Goal: Task Accomplishment & Management: Manage account settings

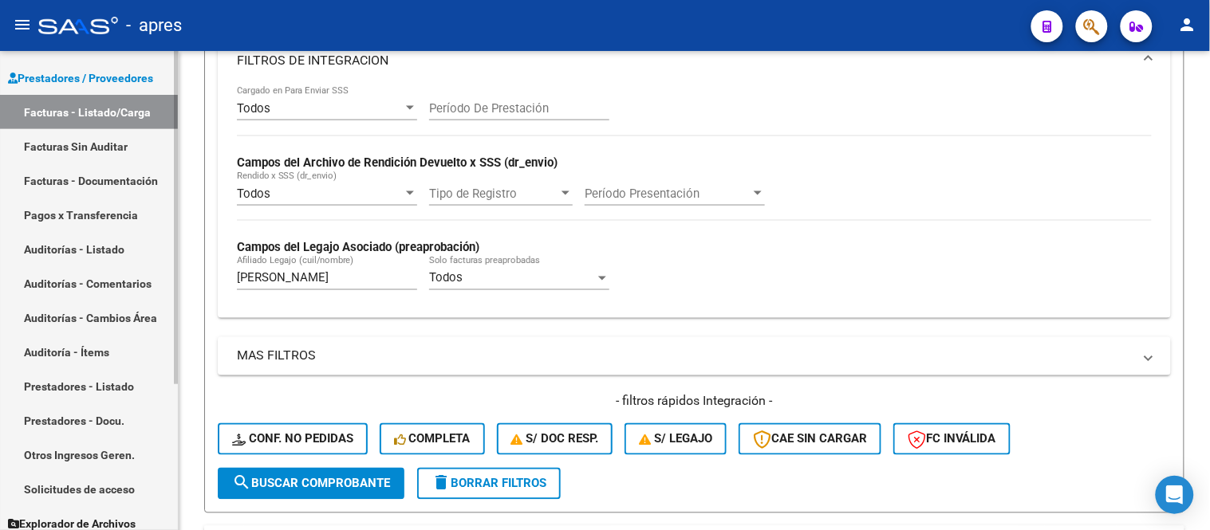
scroll to position [212, 0]
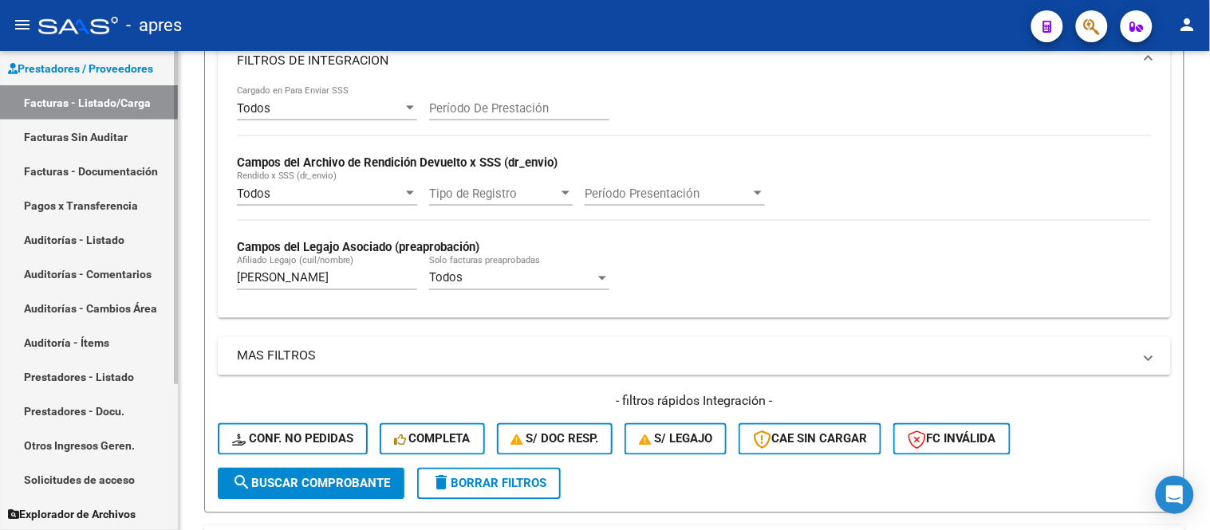
click at [116, 378] on link "Prestadores - Listado" at bounding box center [89, 377] width 178 height 34
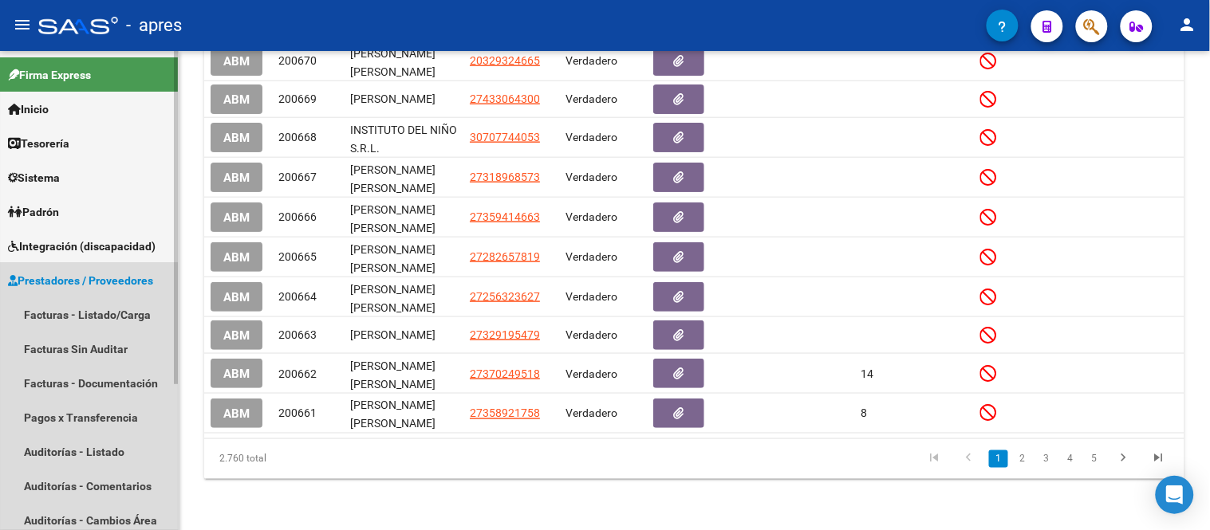
click at [92, 277] on span "Prestadores / Proveedores" at bounding box center [80, 281] width 145 height 18
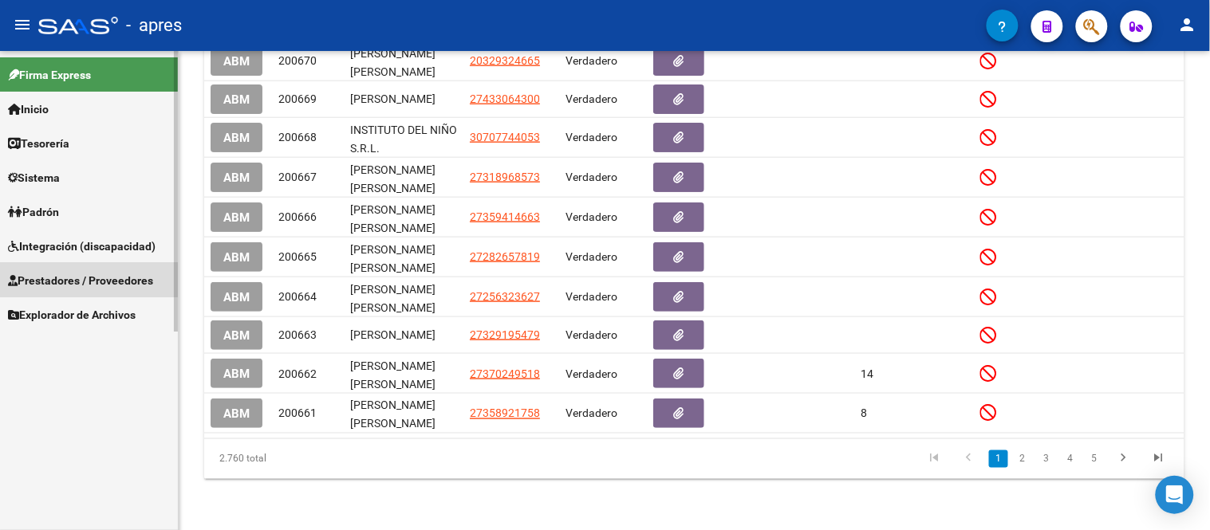
click at [92, 250] on span "Integración (discapacidad)" at bounding box center [82, 247] width 148 height 18
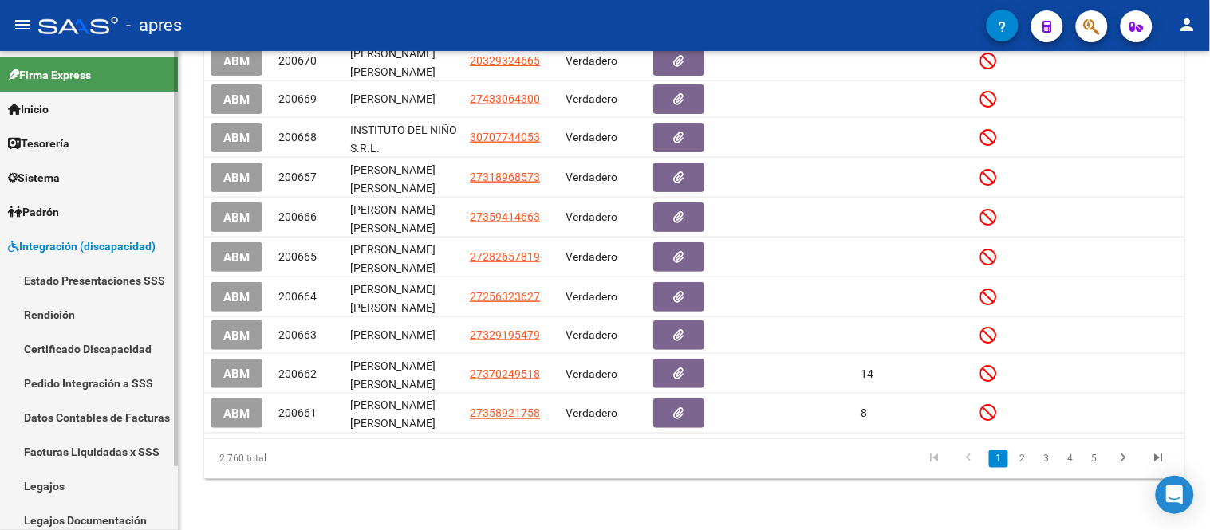
click at [89, 349] on link "Certificado Discapacidad" at bounding box center [89, 349] width 178 height 34
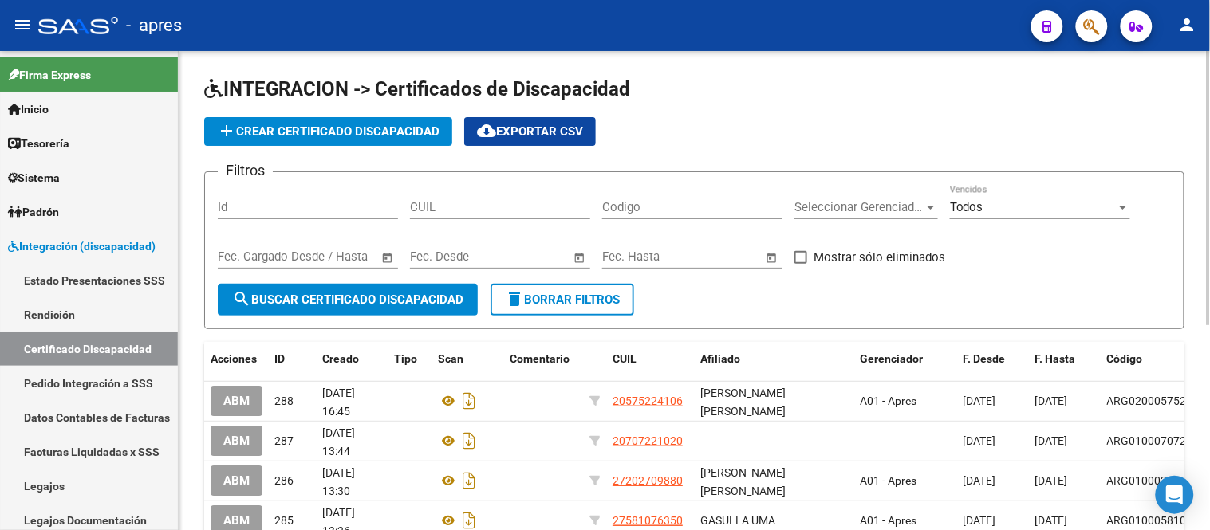
click at [460, 211] on input "CUIL" at bounding box center [500, 207] width 180 height 14
click at [651, 213] on input "Codigo" at bounding box center [692, 207] width 180 height 14
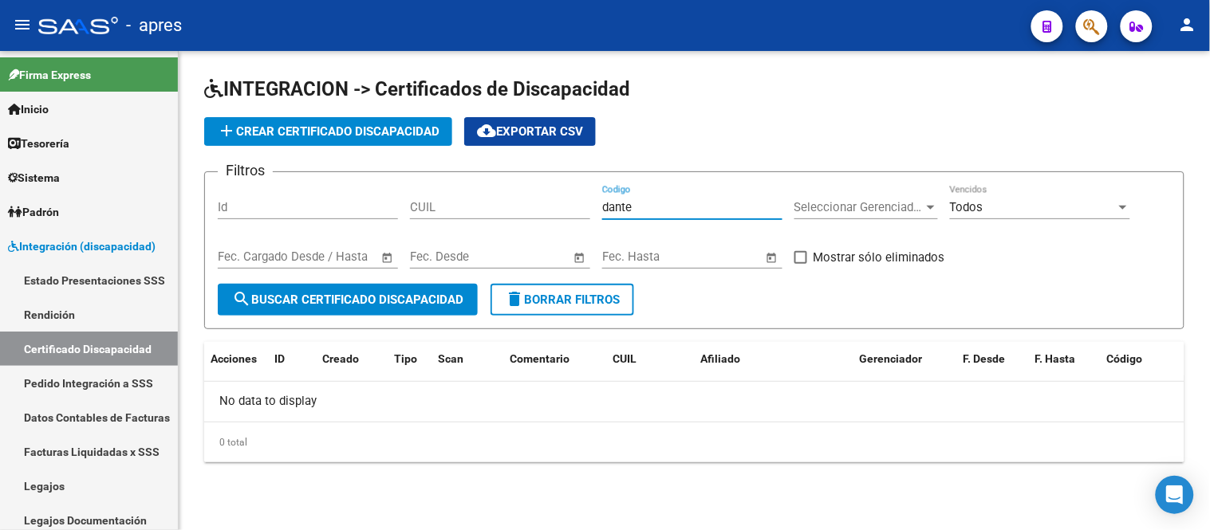
click at [655, 187] on div "[PERSON_NAME]" at bounding box center [692, 202] width 180 height 34
type input "d"
click at [502, 207] on input "CUIL" at bounding box center [500, 207] width 180 height 14
click at [503, 205] on input "CUIL" at bounding box center [500, 207] width 180 height 14
paste input "-56249321"
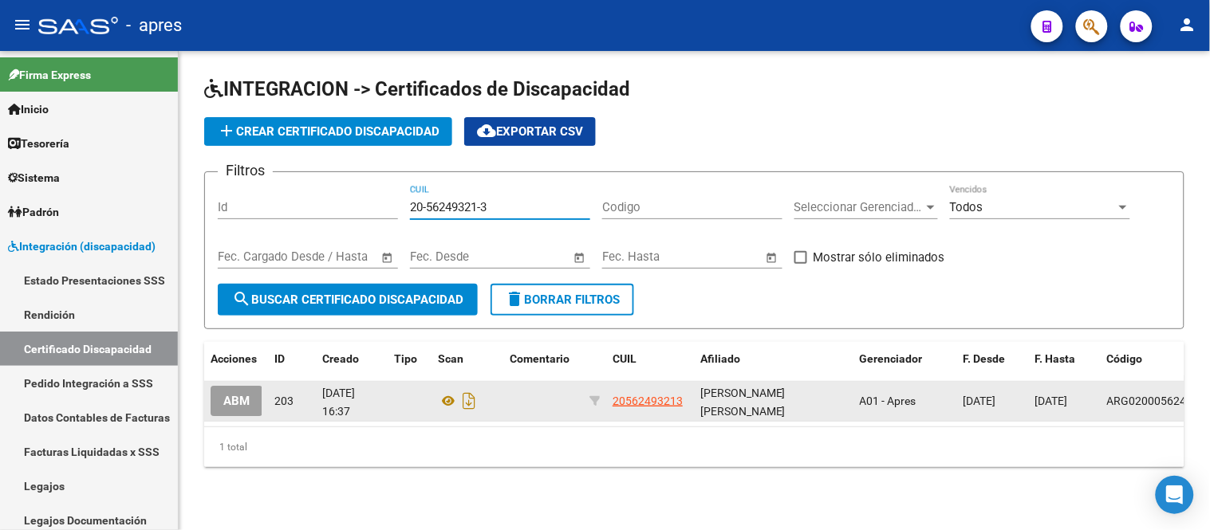
type input "20-56249321-3"
click at [246, 405] on span "ABM" at bounding box center [236, 402] width 26 height 14
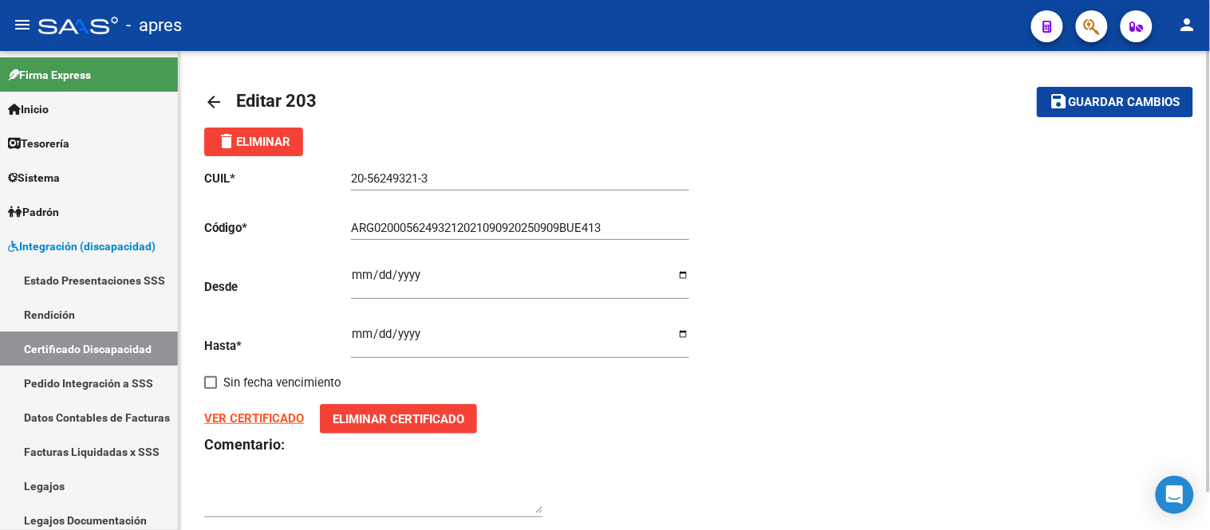
click at [356, 277] on input "[DATE]" at bounding box center [520, 282] width 338 height 26
click at [407, 280] on input "[DATE]" at bounding box center [520, 282] width 338 height 26
type input "[DATE]"
click at [356, 336] on input "[DATE]" at bounding box center [520, 341] width 338 height 26
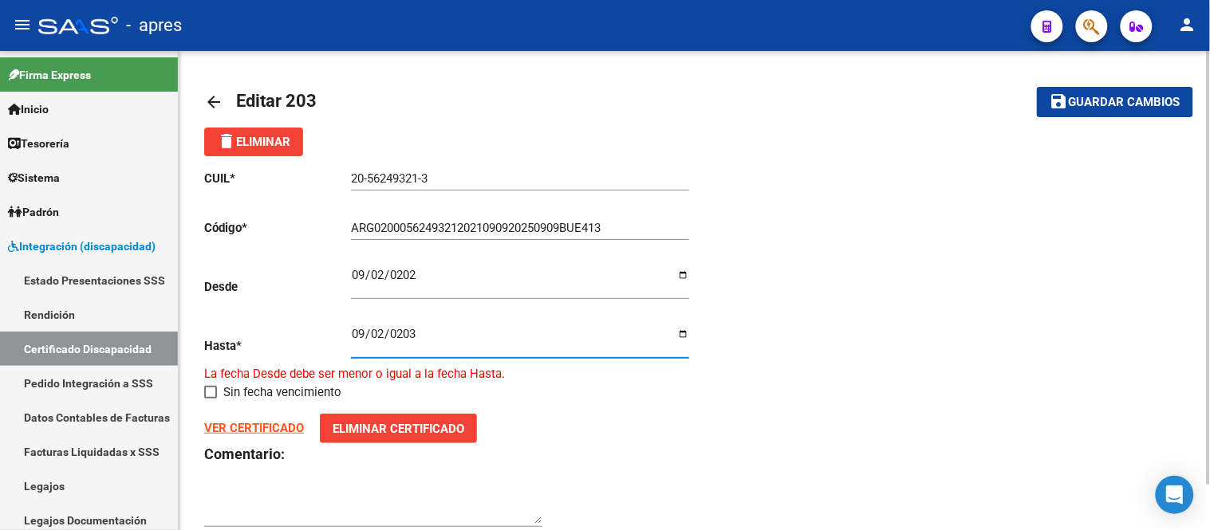
type input "[DATE]"
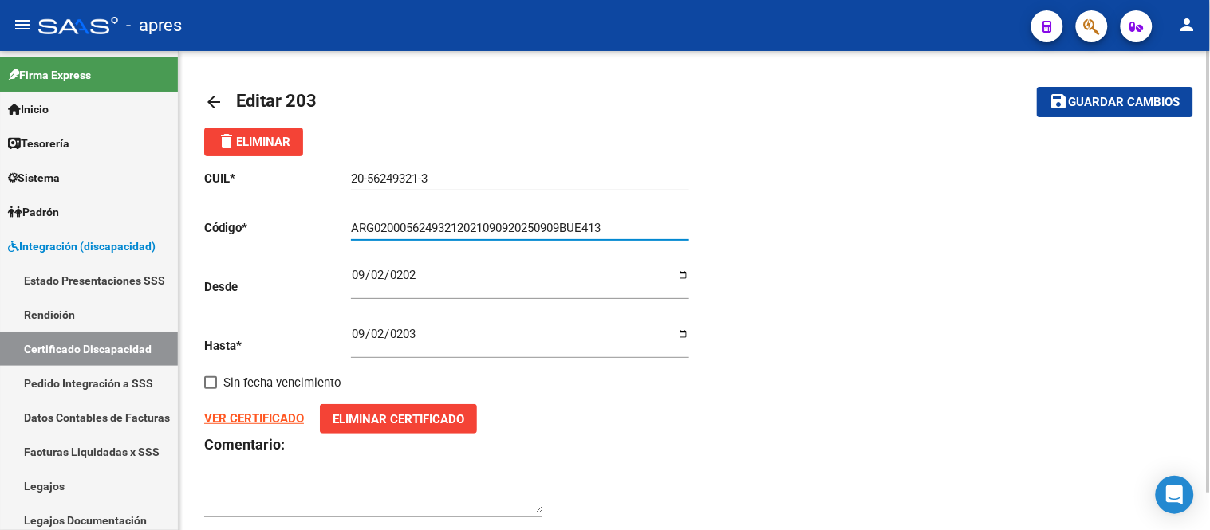
drag, startPoint x: 623, startPoint y: 228, endPoint x: 296, endPoint y: 227, distance: 327.0
click at [296, 227] on app-form-text-field "Código * ARG02000562493212021090920250909BUE413 Ingresar el Codigo" at bounding box center [446, 228] width 485 height 14
click at [421, 228] on input "ARG02000562493212021090920250909BUE413" at bounding box center [520, 228] width 338 height 14
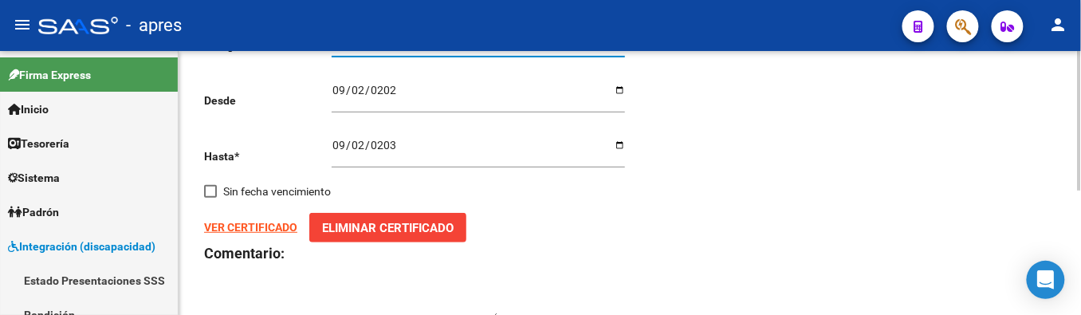
scroll to position [89, 0]
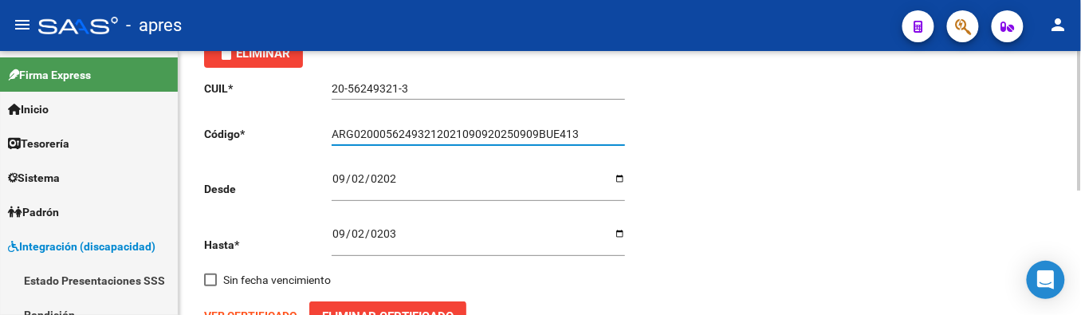
click at [460, 137] on input "ARG02000562493212021090920250909BUE413" at bounding box center [478, 135] width 293 height 14
click at [507, 137] on input "ARG02000562493212025090920250909BUE413" at bounding box center [478, 135] width 293 height 14
click at [511, 138] on input "ARG02000562493212025090920250909BUE413" at bounding box center [478, 135] width 293 height 14
click at [537, 140] on input "ARG02000562493212025090920300909BUE413" at bounding box center [478, 135] width 293 height 14
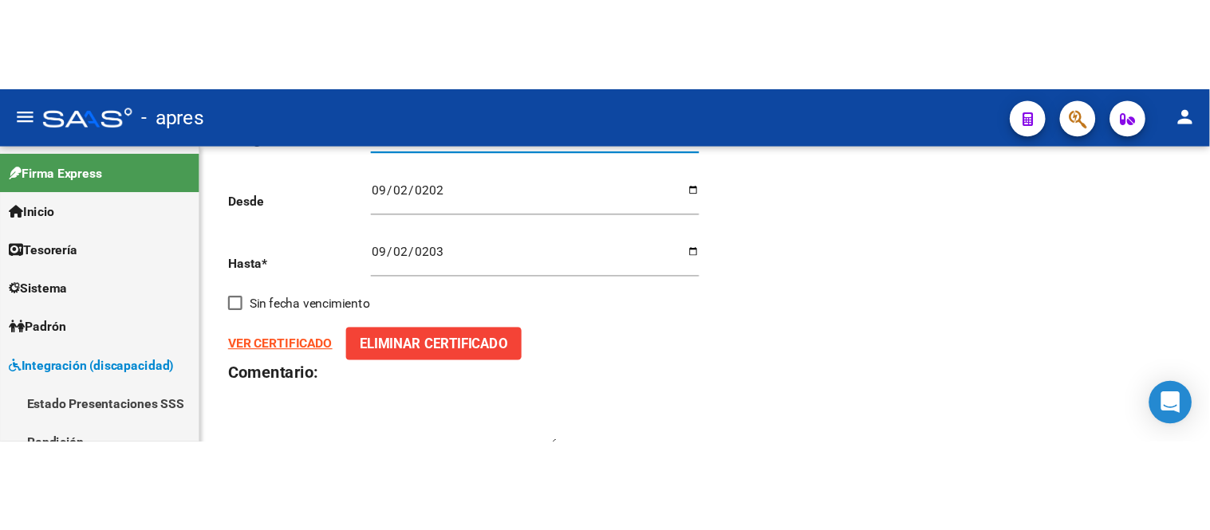
scroll to position [41, 0]
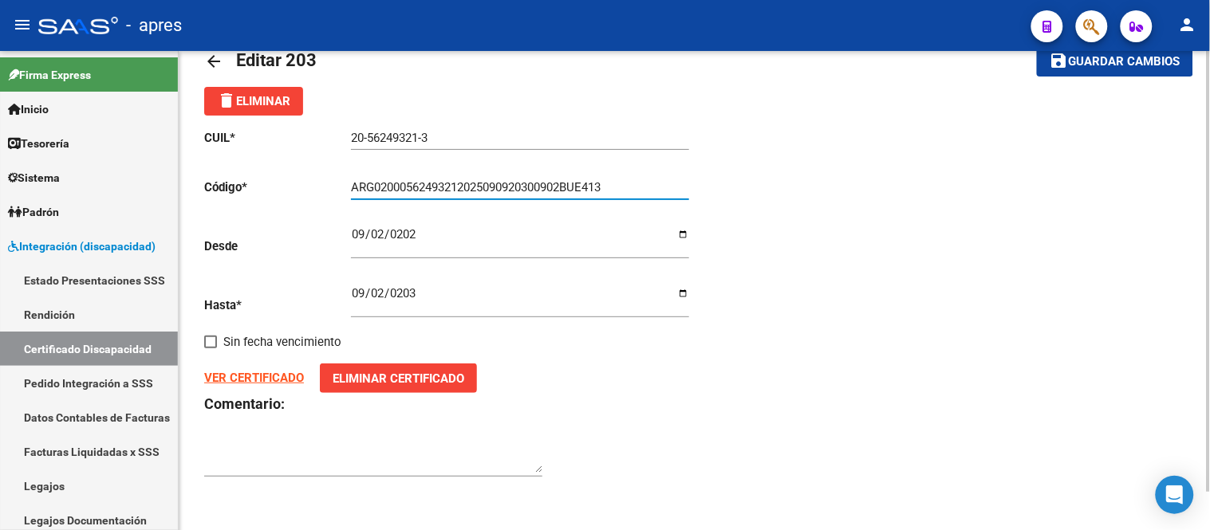
type input "ARG02000562493212025090920300902BUE413"
click at [1177, 61] on span "Guardar cambios" at bounding box center [1125, 62] width 112 height 14
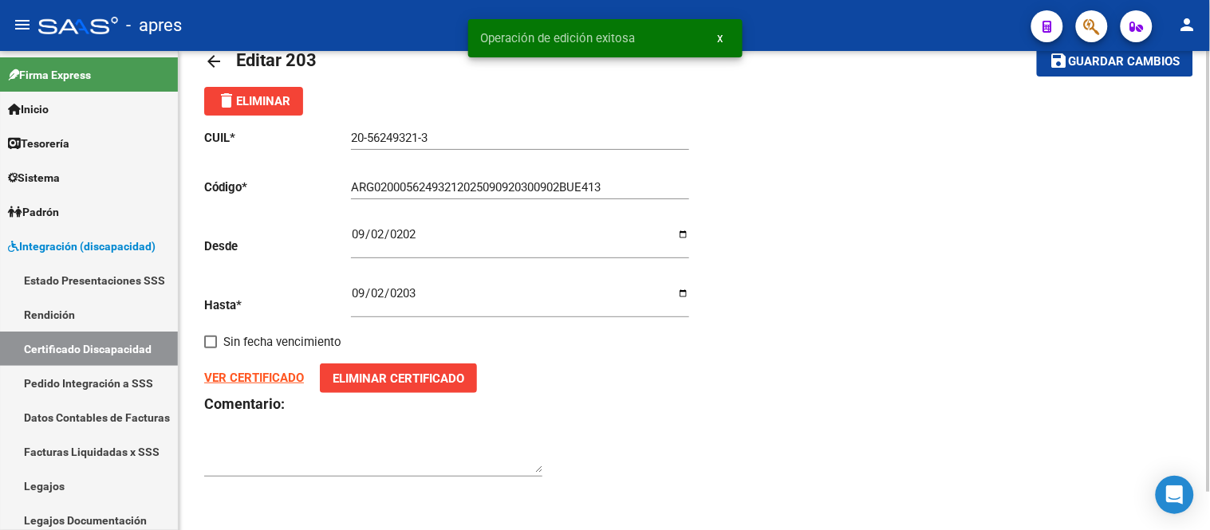
click at [218, 60] on mat-icon "arrow_back" at bounding box center [213, 61] width 19 height 19
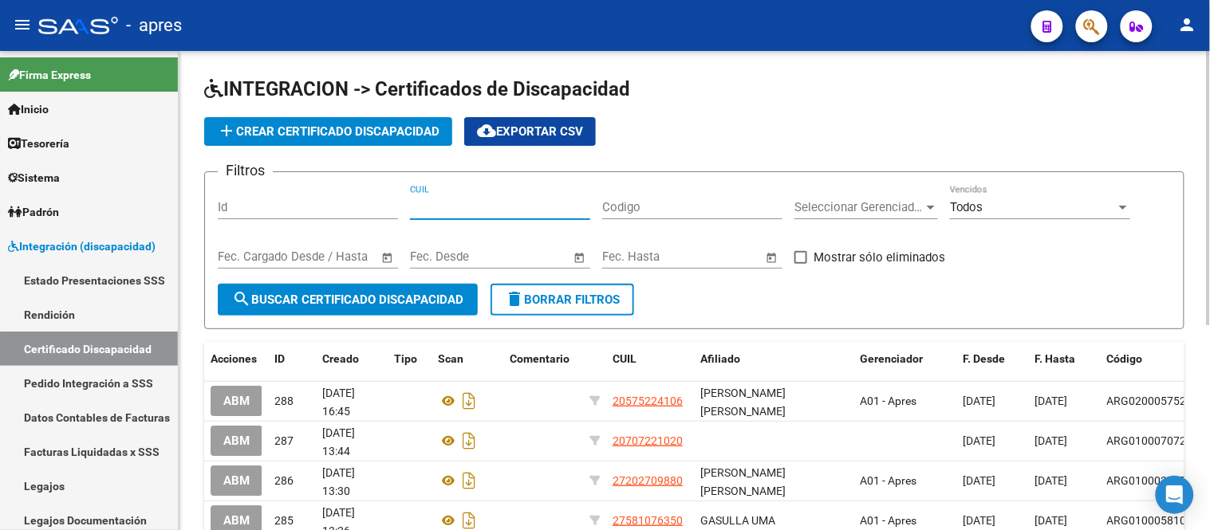
click at [492, 215] on input "CUIL" at bounding box center [500, 207] width 180 height 14
paste input "-56249321"
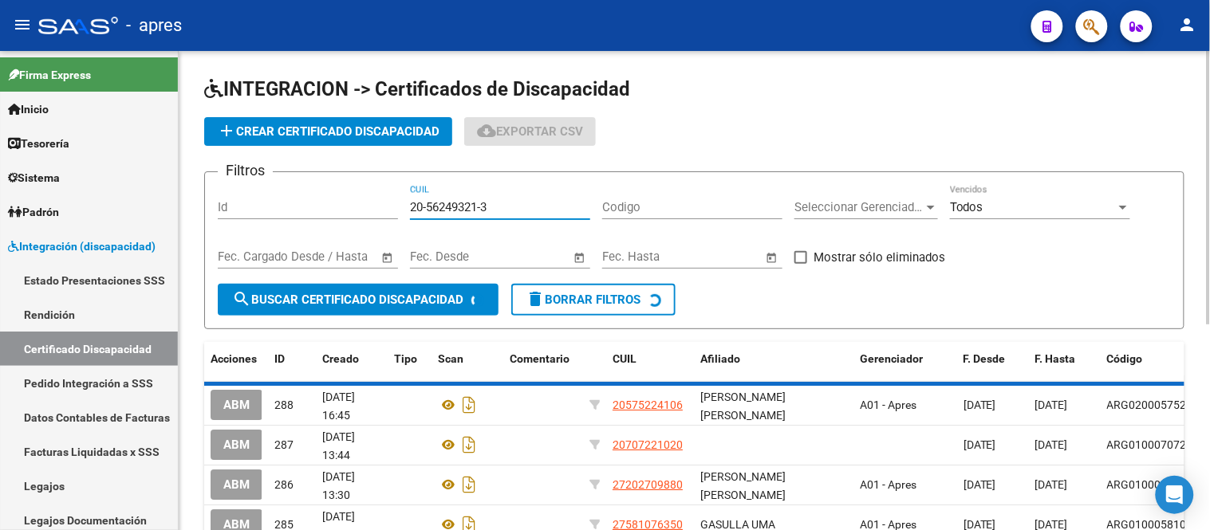
type input "20-56249321-3"
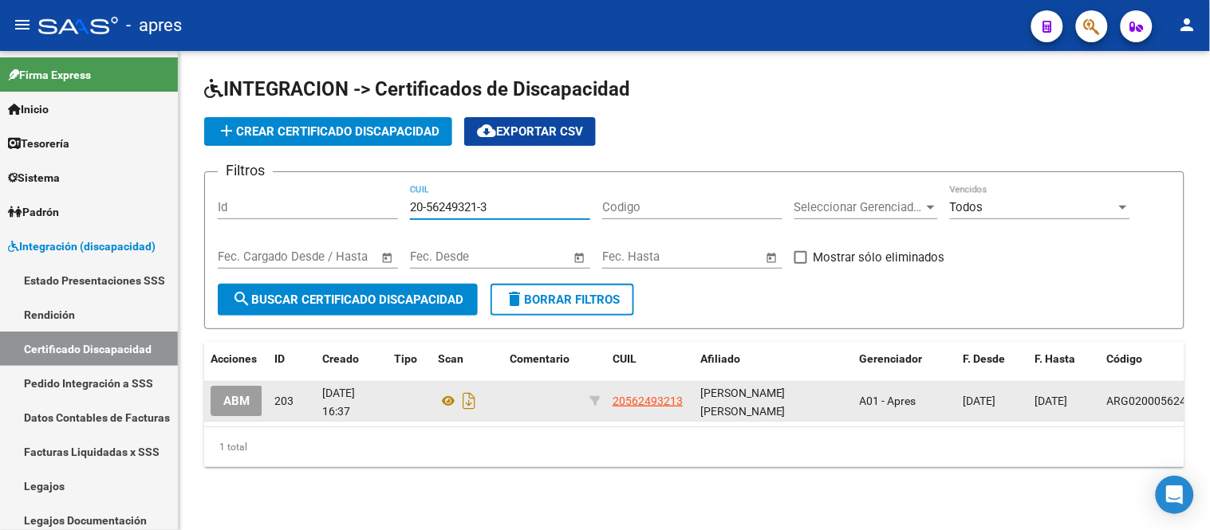
click at [248, 397] on span "ABM" at bounding box center [236, 402] width 26 height 14
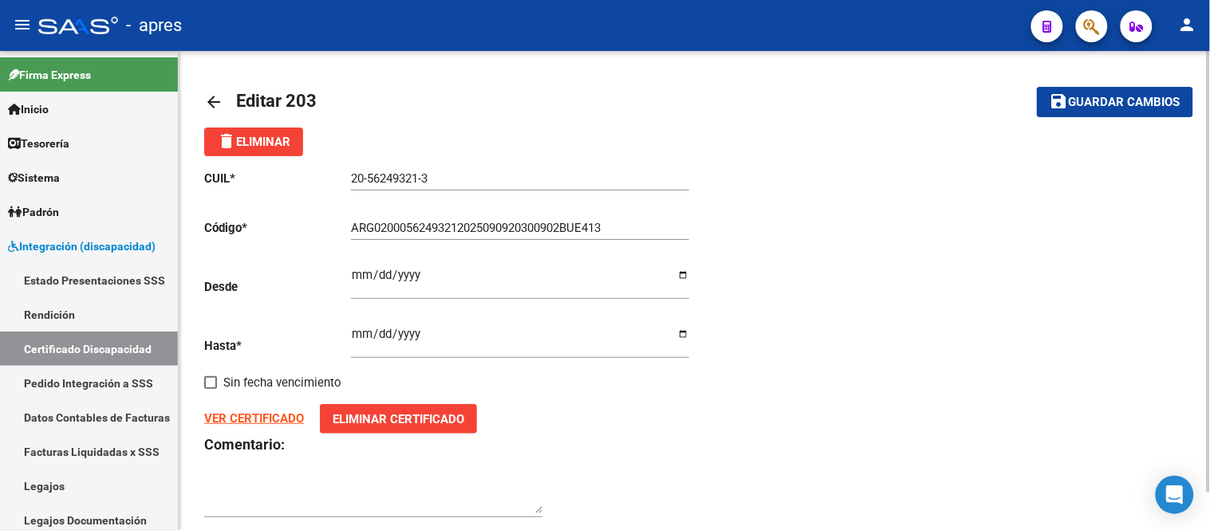
click at [247, 420] on strong "VER CERTIFICADO" at bounding box center [254, 418] width 100 height 14
click at [344, 424] on span "Eliminar Certificado" at bounding box center [399, 419] width 132 height 14
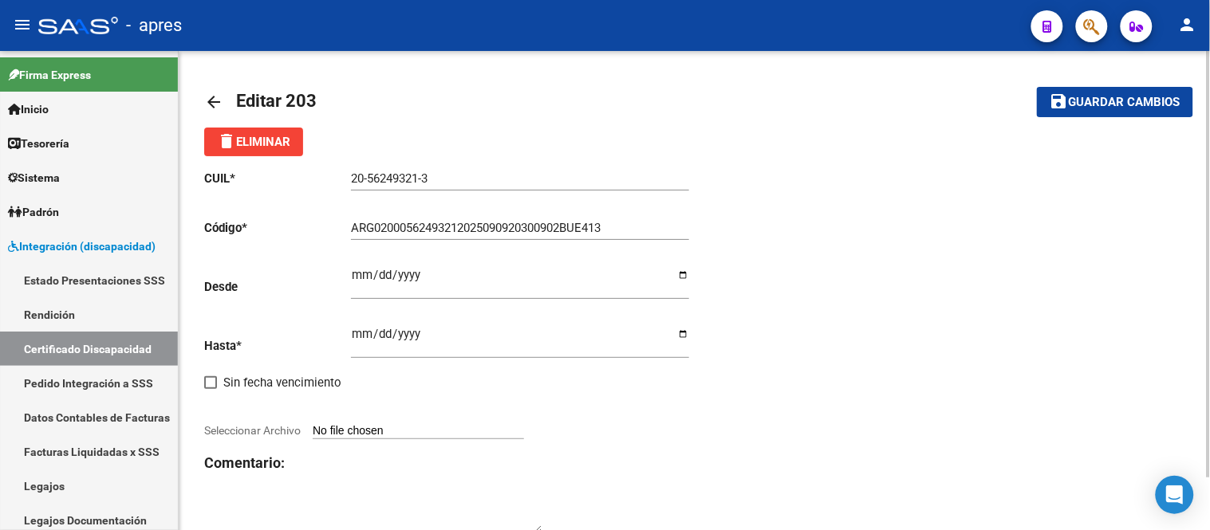
click at [259, 427] on span "Seleccionar Archivo" at bounding box center [252, 430] width 96 height 13
click at [313, 427] on input "Seleccionar Archivo" at bounding box center [418, 431] width 211 height 15
type input "C:\fakepath\D'[PERSON_NAME] cud_56249321.pdf"
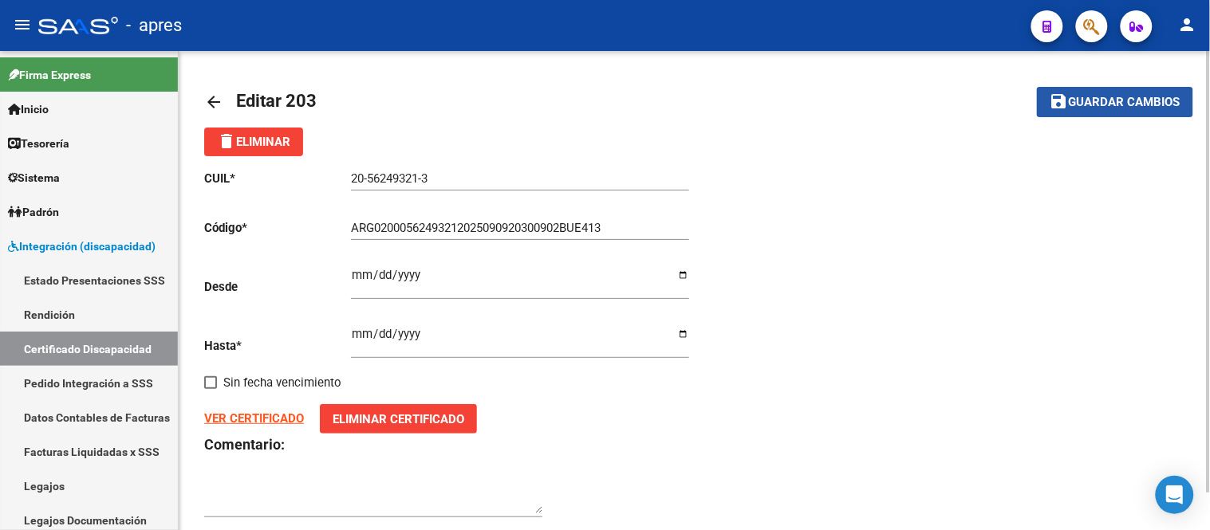
click at [1112, 109] on button "save Guardar cambios" at bounding box center [1115, 102] width 156 height 30
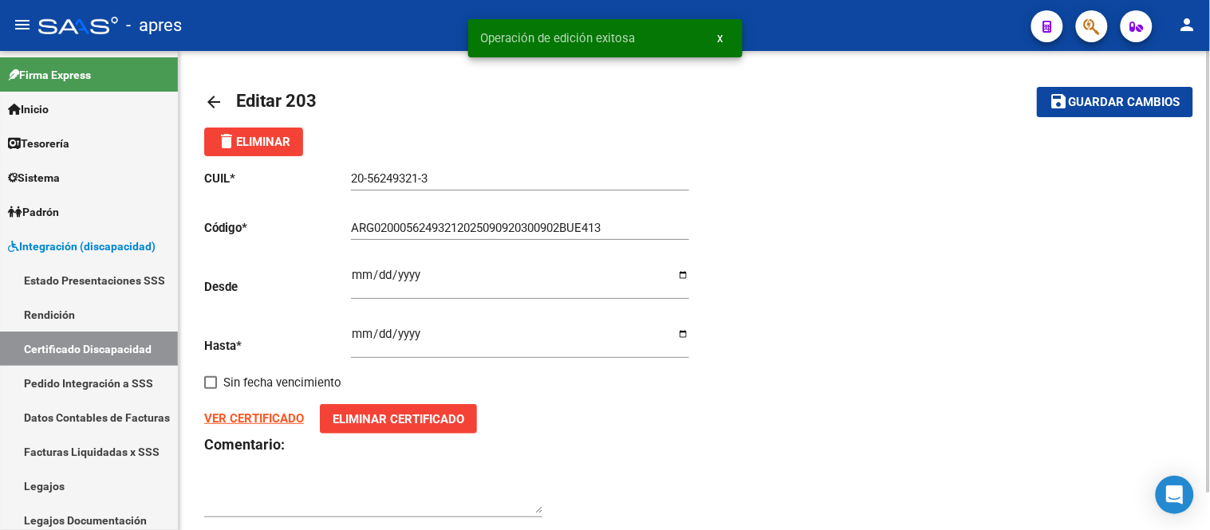
click at [219, 100] on mat-icon "arrow_back" at bounding box center [213, 102] width 19 height 19
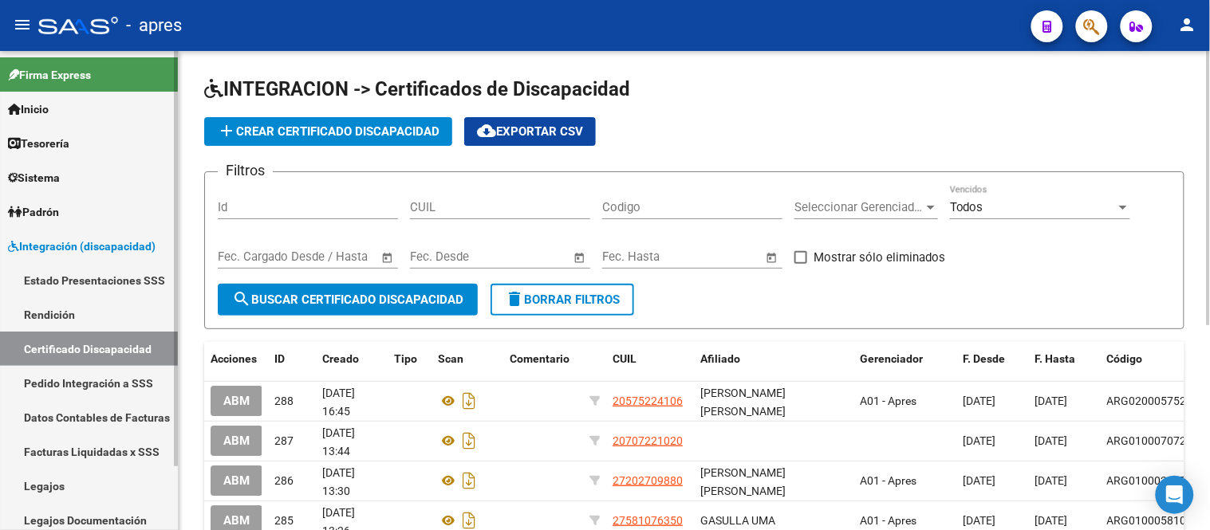
click at [64, 284] on link "Estado Presentaciones SSS" at bounding box center [89, 280] width 178 height 34
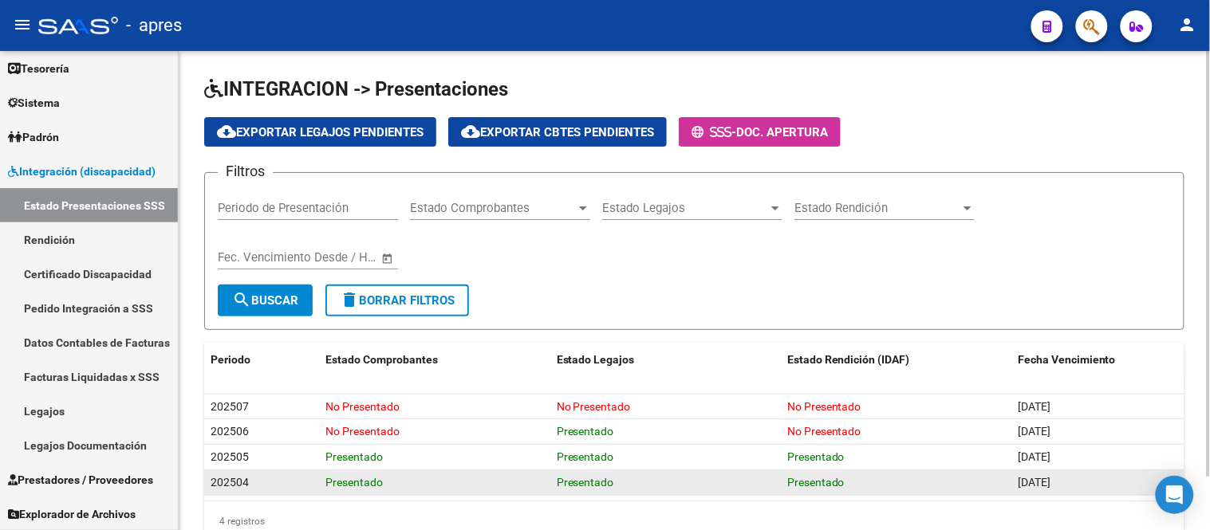
scroll to position [61, 0]
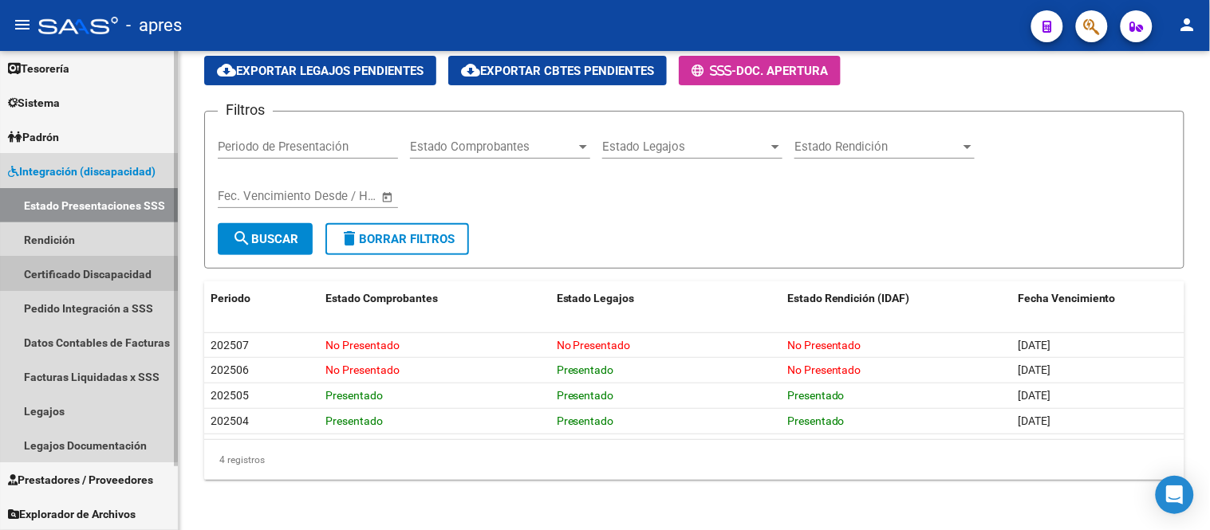
click at [83, 274] on link "Certificado Discapacidad" at bounding box center [89, 274] width 178 height 34
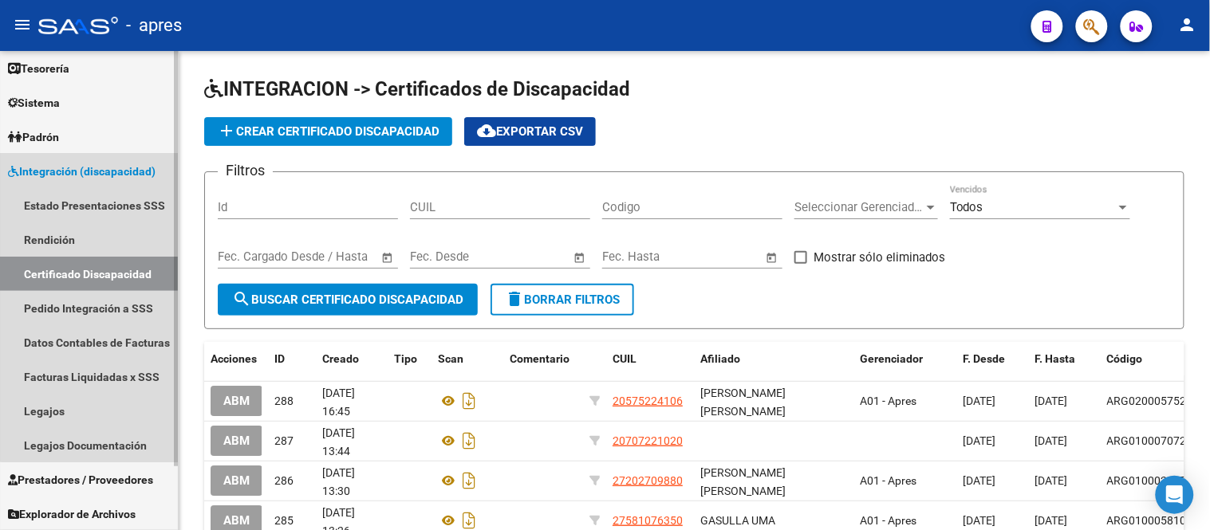
click at [102, 177] on span "Integración (discapacidad)" at bounding box center [82, 172] width 148 height 18
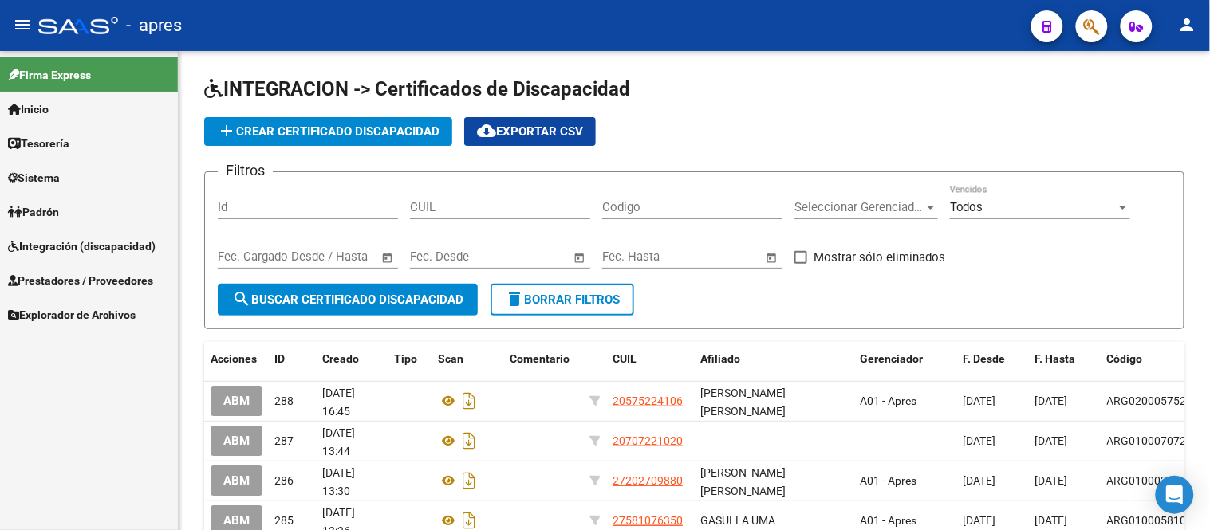
click at [128, 280] on span "Prestadores / Proveedores" at bounding box center [80, 281] width 145 height 18
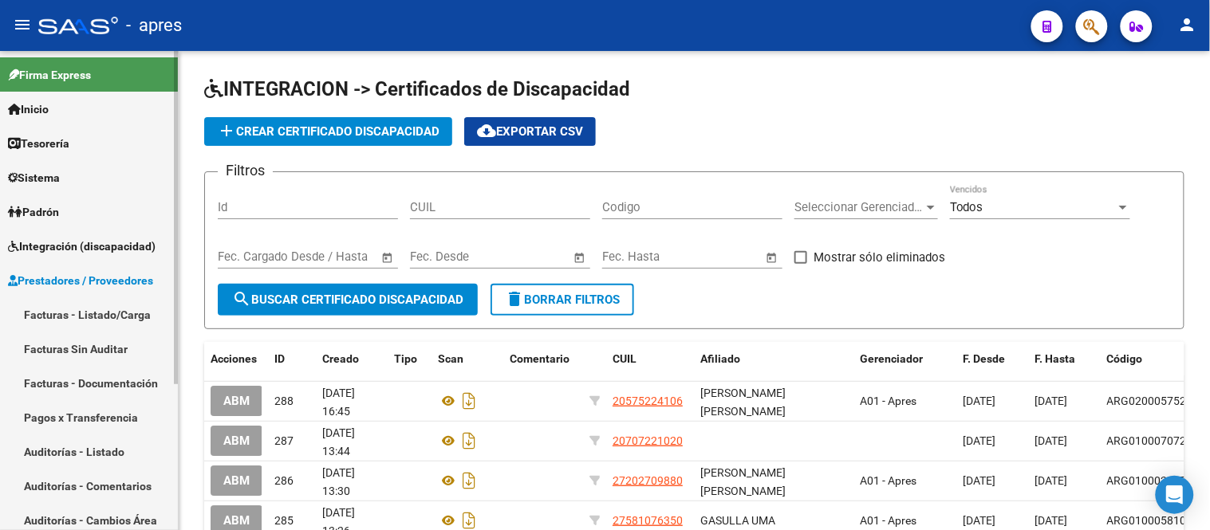
click at [122, 313] on link "Facturas - Listado/Carga" at bounding box center [89, 314] width 178 height 34
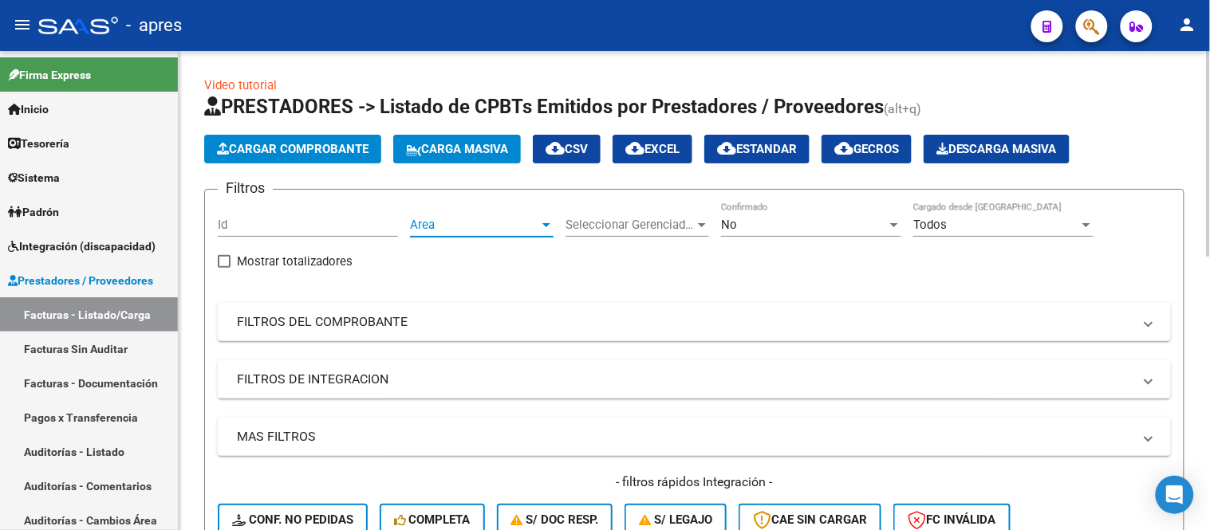
click at [490, 222] on span "Area" at bounding box center [474, 225] width 129 height 14
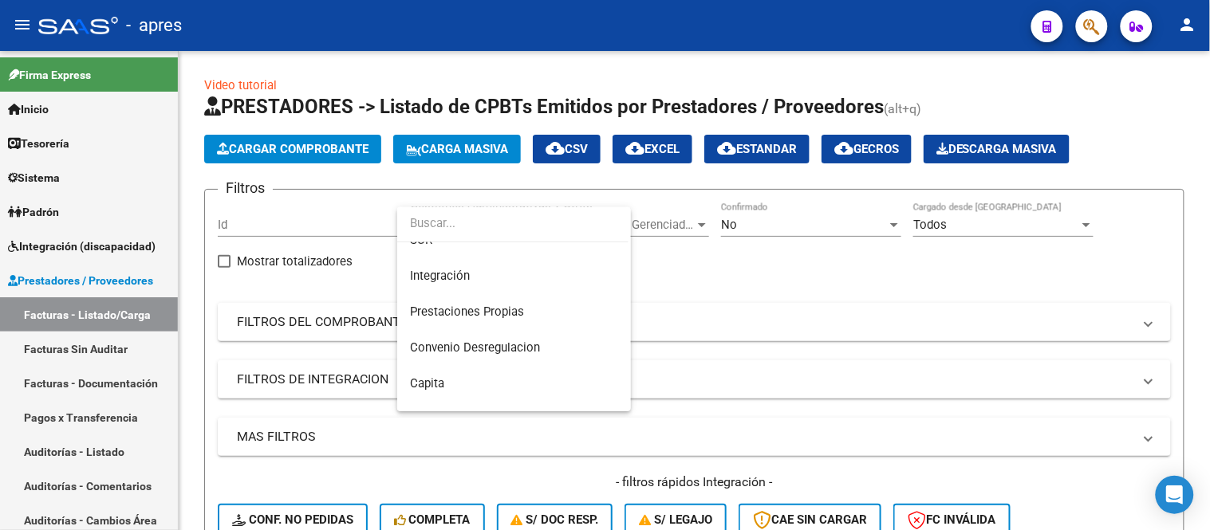
scroll to position [190, 0]
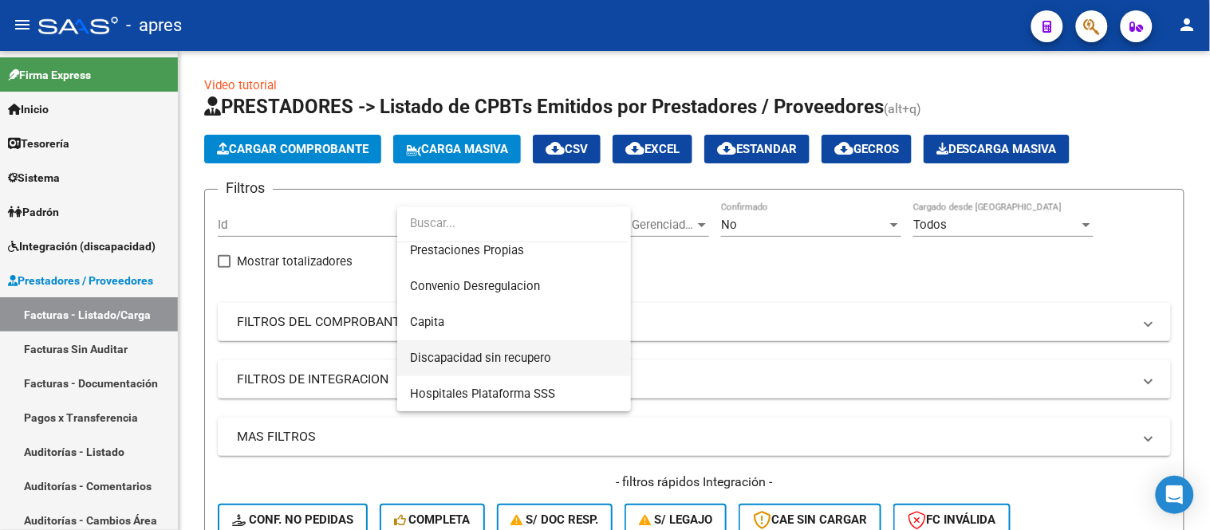
click at [529, 367] on span "Discapacidad sin recupero" at bounding box center [514, 359] width 208 height 36
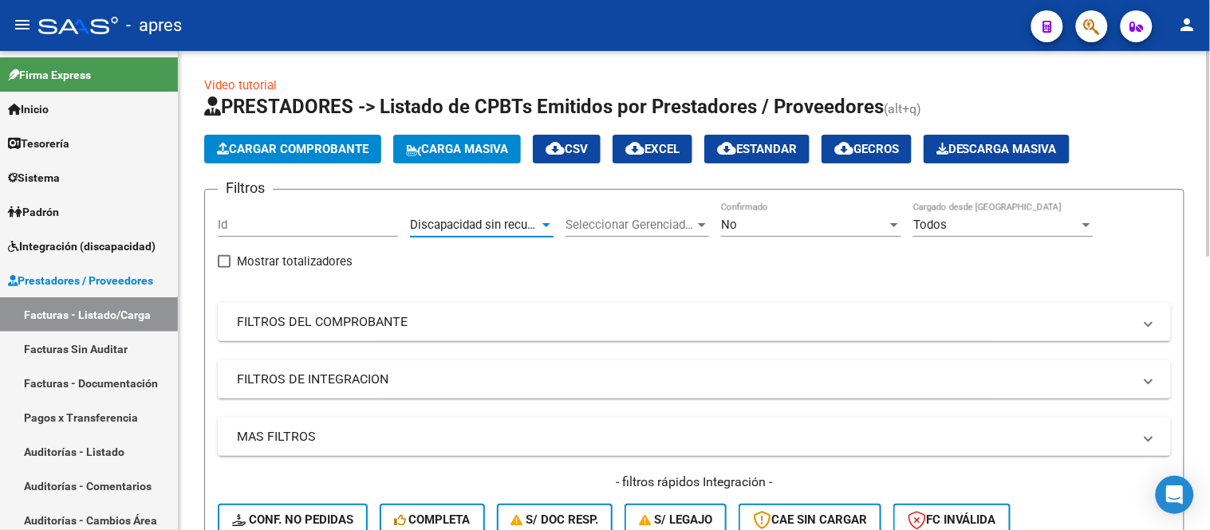
click at [624, 223] on span "Seleccionar Gerenciador" at bounding box center [629, 225] width 129 height 14
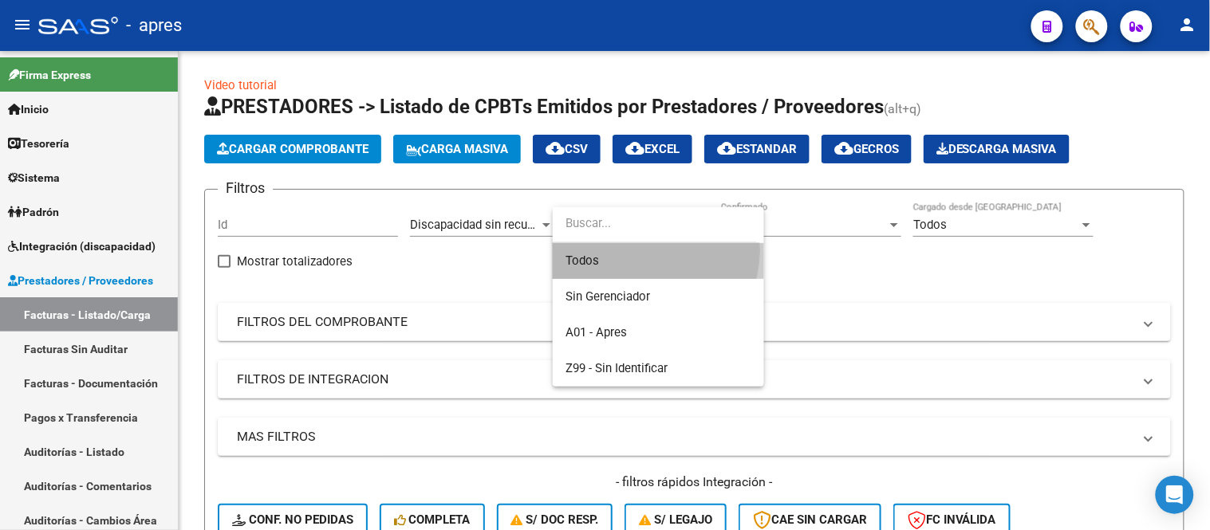
click at [630, 250] on span "Todos" at bounding box center [658, 261] width 186 height 36
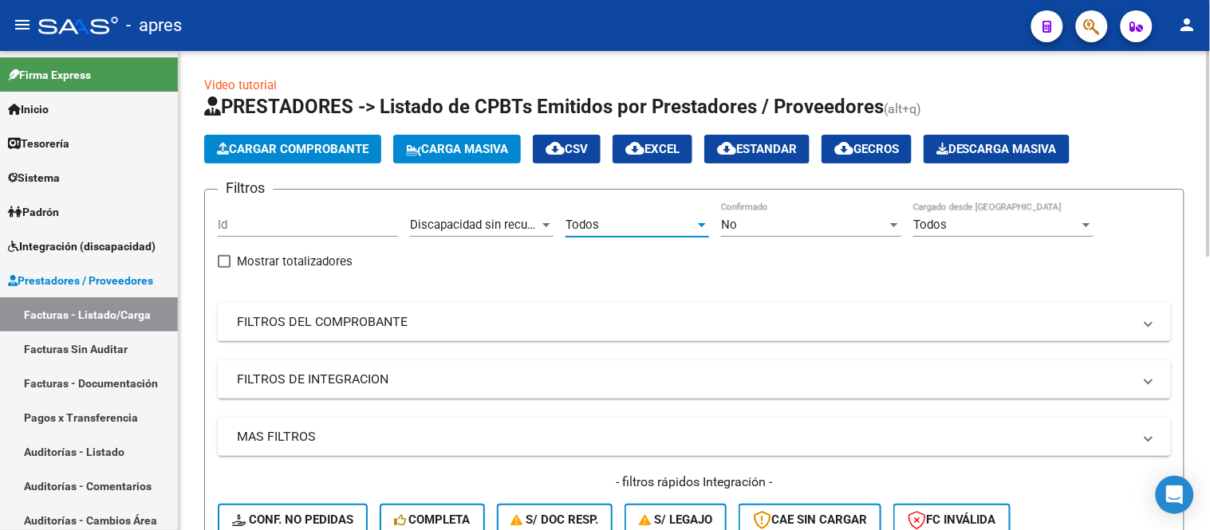
click at [738, 230] on div "No" at bounding box center [804, 225] width 166 height 14
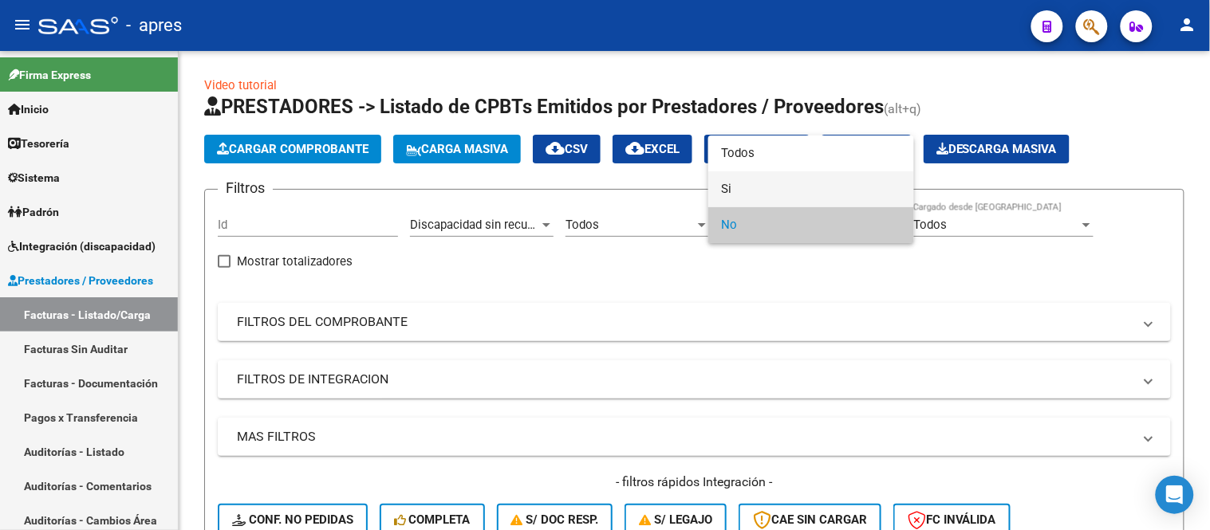
click at [739, 191] on span "Si" at bounding box center [811, 189] width 180 height 36
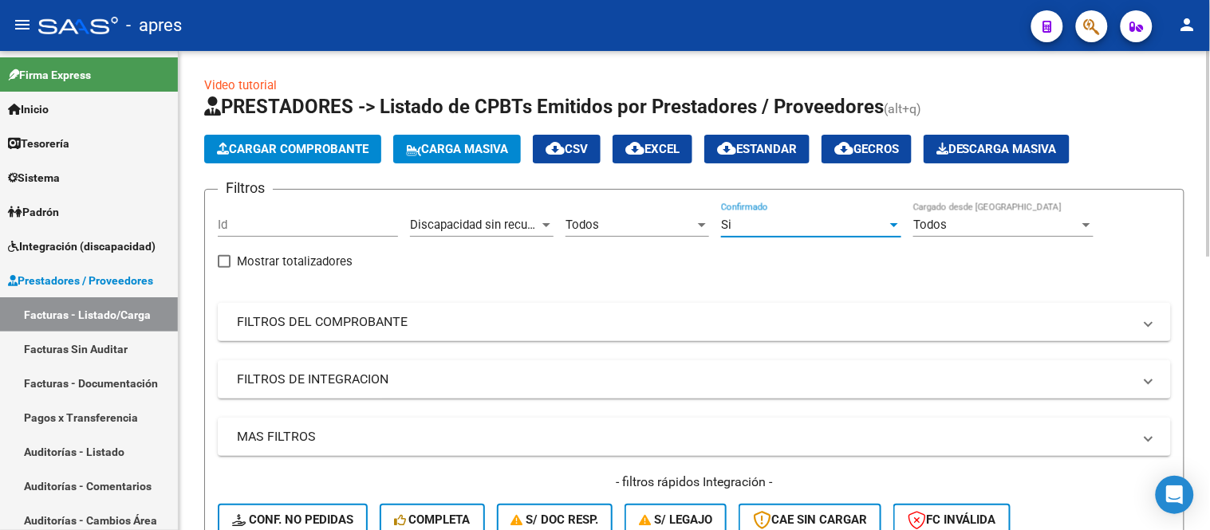
scroll to position [89, 0]
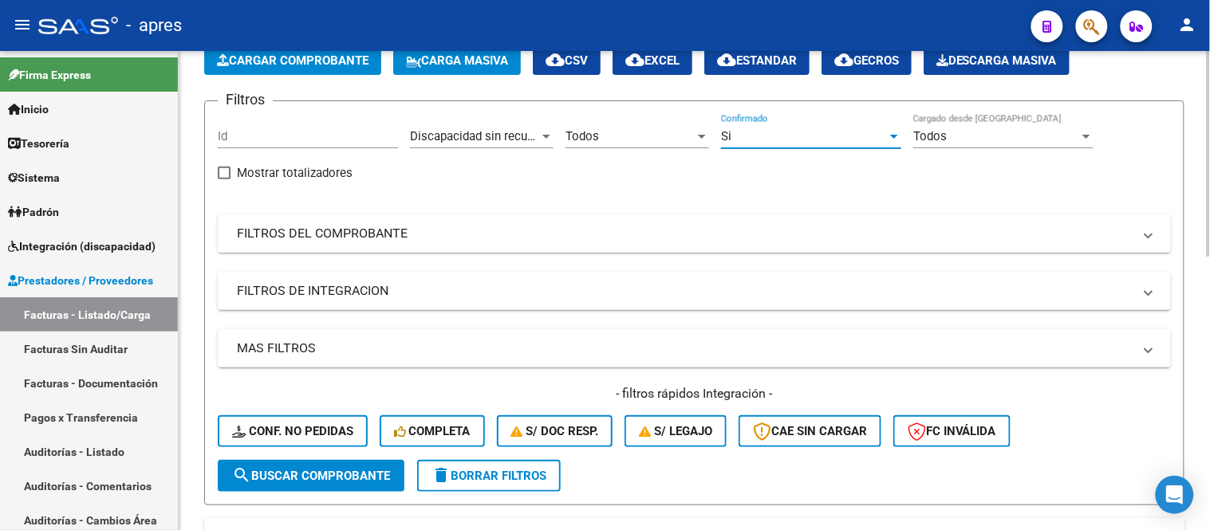
click at [404, 245] on mat-expansion-panel-header "FILTROS DEL COMPROBANTE" at bounding box center [694, 234] width 953 height 38
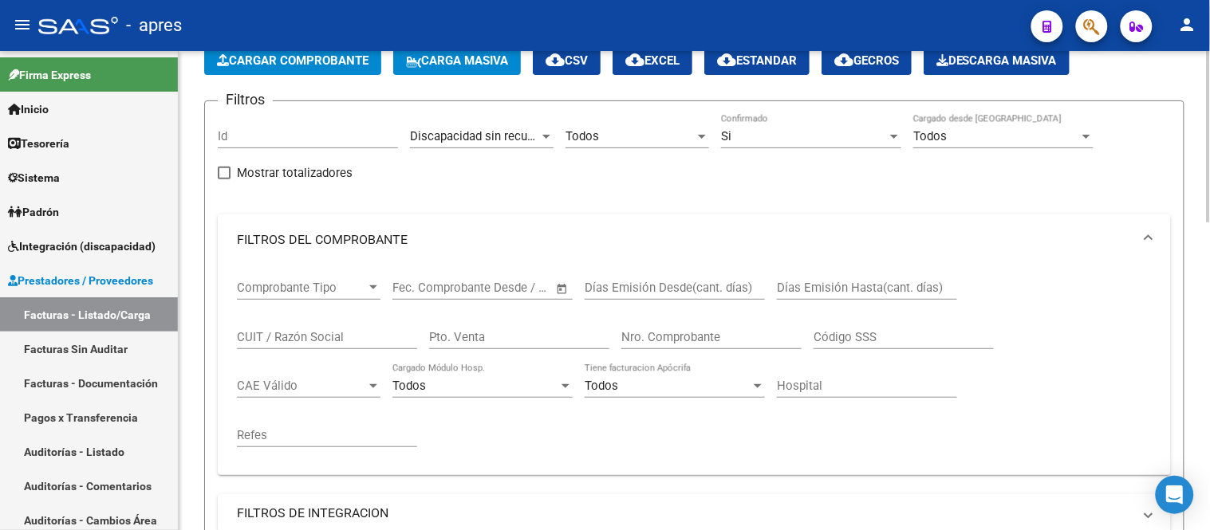
click at [303, 337] on input "CUIT / Razón Social" at bounding box center [327, 337] width 180 height 14
type input "fatima"
